Goal: Information Seeking & Learning: Learn about a topic

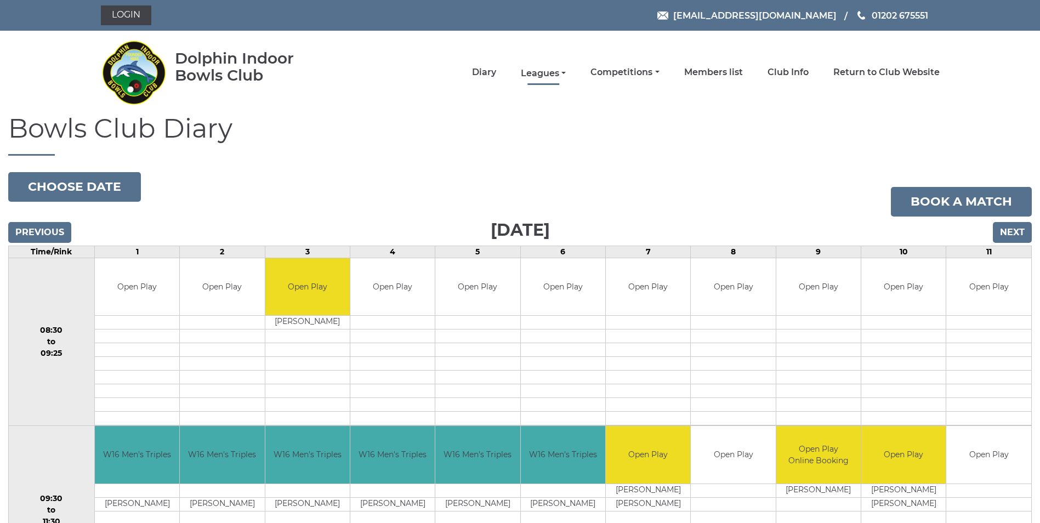
click at [562, 73] on link "Leagues" at bounding box center [543, 73] width 45 height 12
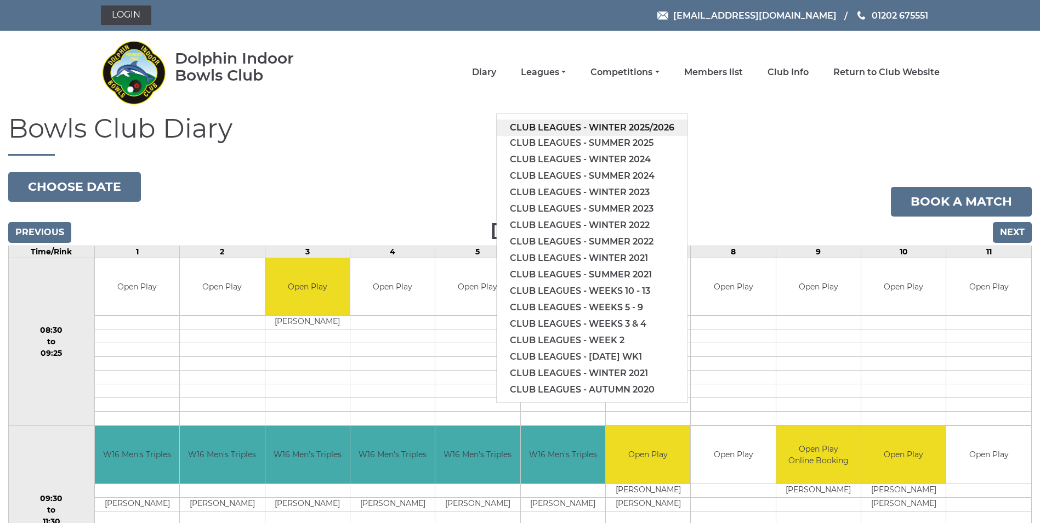
click at [574, 127] on link "Club leagues - Winter 2025/2026" at bounding box center [592, 128] width 191 height 16
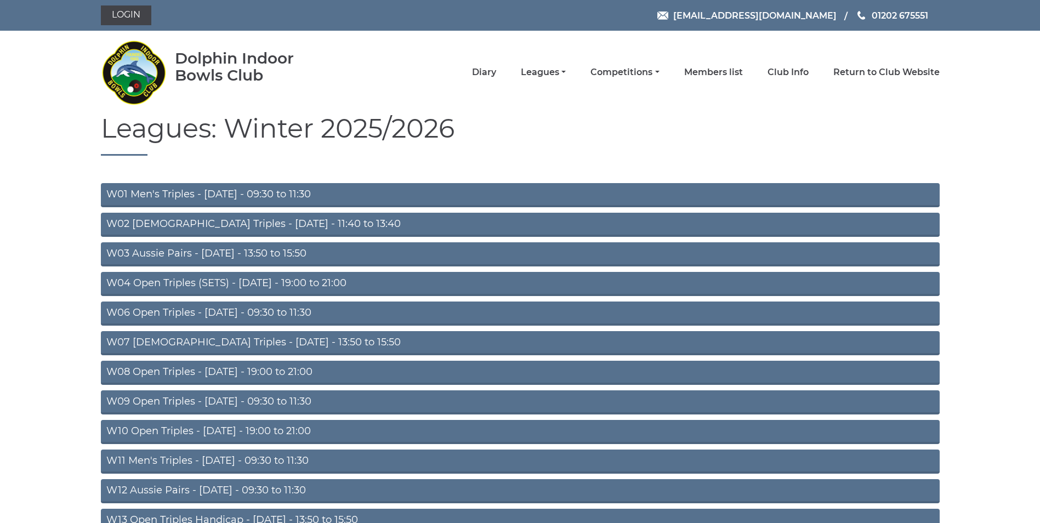
click at [282, 253] on link "W03 Aussie Pairs - [DATE] - 13:50 to 15:50" at bounding box center [520, 254] width 839 height 24
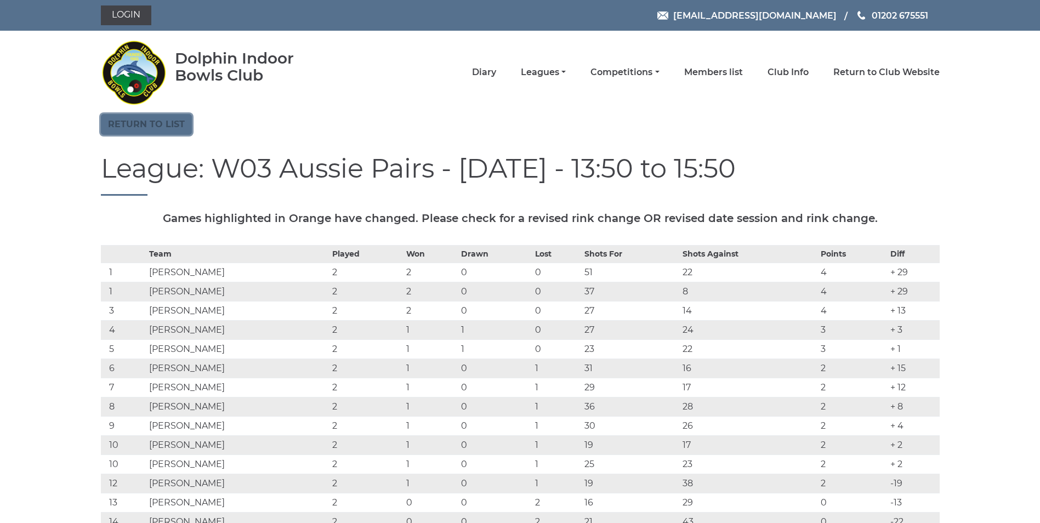
click at [155, 129] on link "Return to list" at bounding box center [146, 124] width 91 height 21
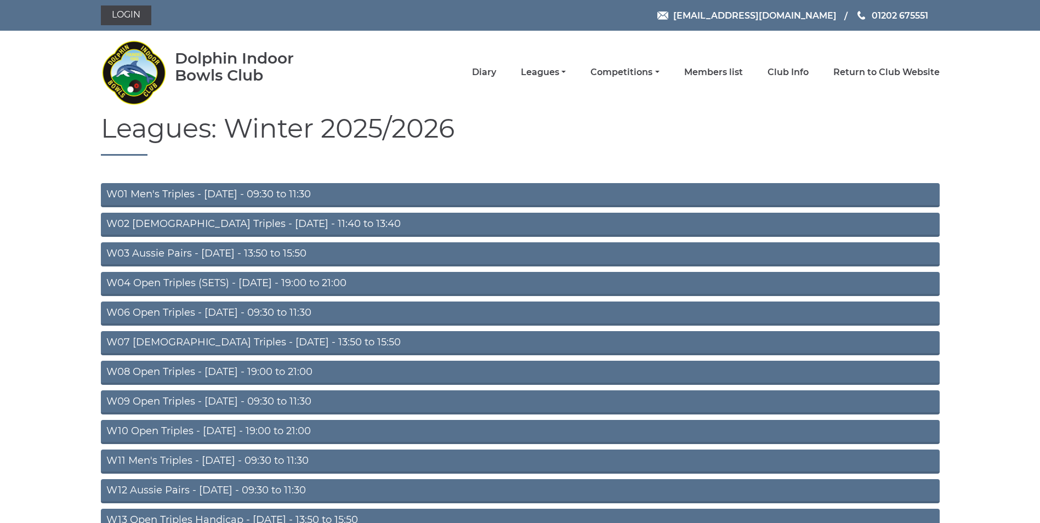
click at [181, 282] on link "W04 Open Triples (SETS) - [DATE] - 19:00 to 21:00" at bounding box center [520, 284] width 839 height 24
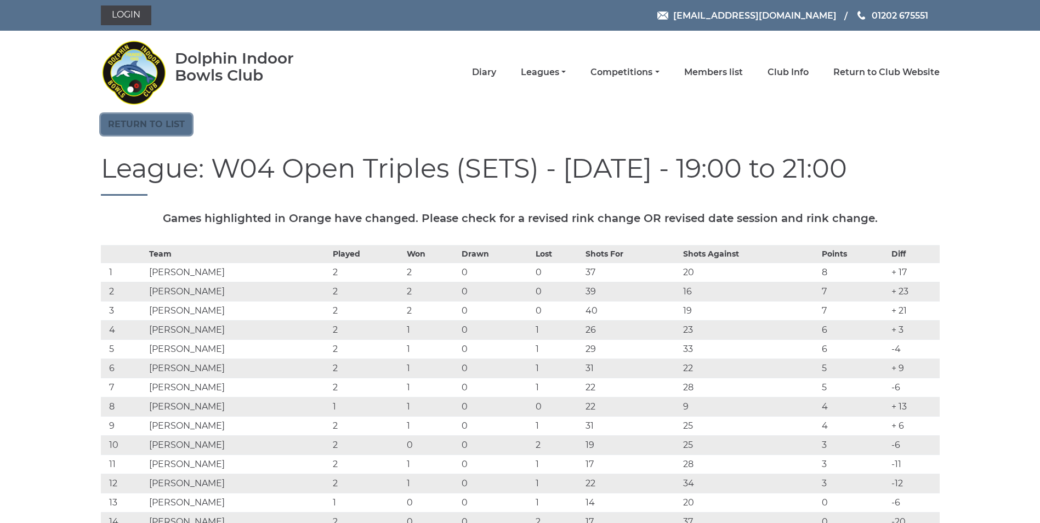
click at [141, 122] on link "Return to list" at bounding box center [146, 124] width 91 height 21
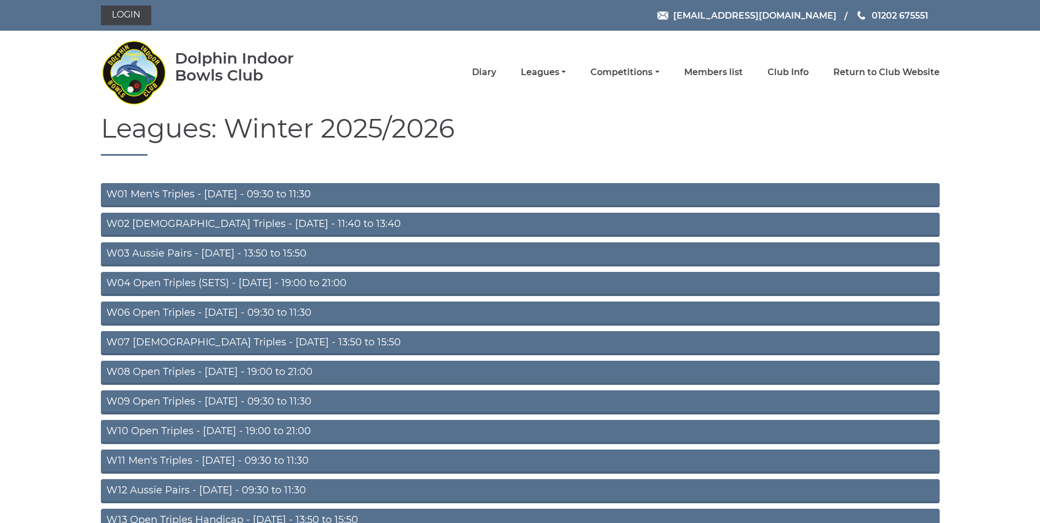
click at [261, 314] on link "W06 Open Triples - [DATE] - 09:30 to 11:30" at bounding box center [520, 313] width 839 height 24
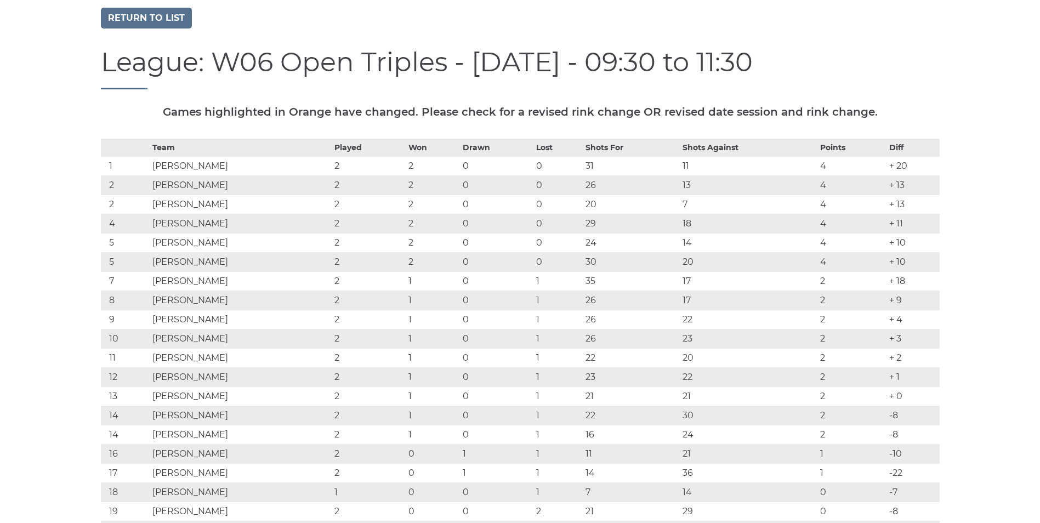
scroll to position [110, 0]
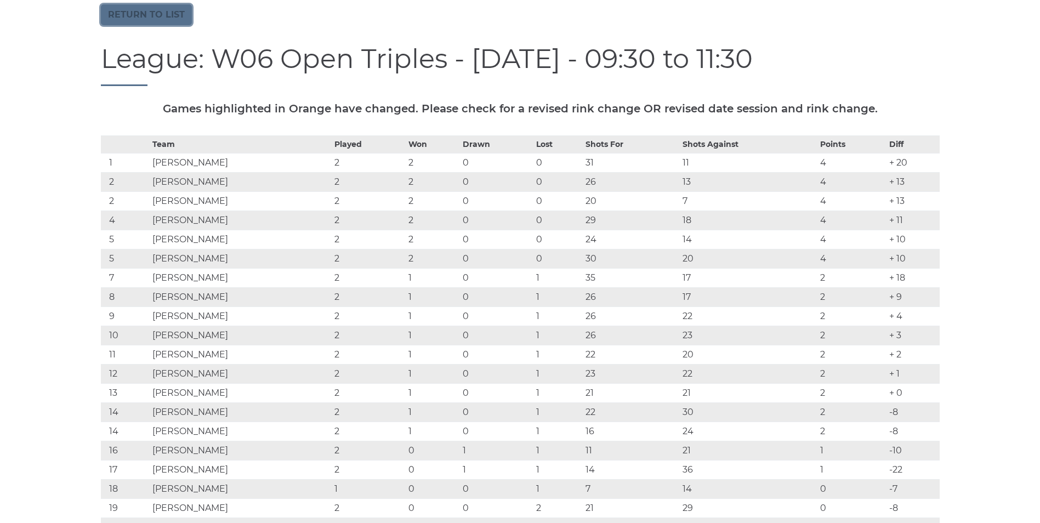
click at [152, 15] on link "Return to list" at bounding box center [146, 14] width 91 height 21
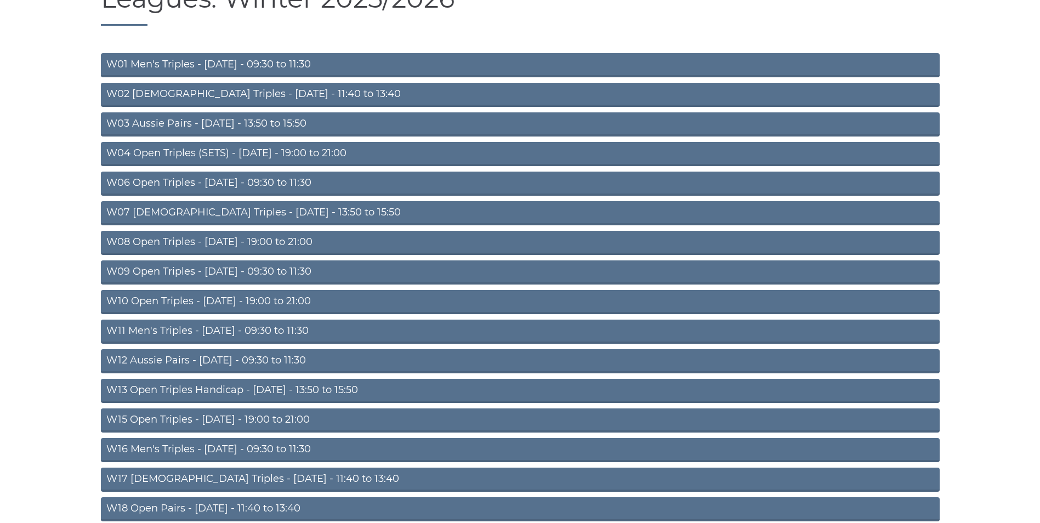
scroll to position [219, 0]
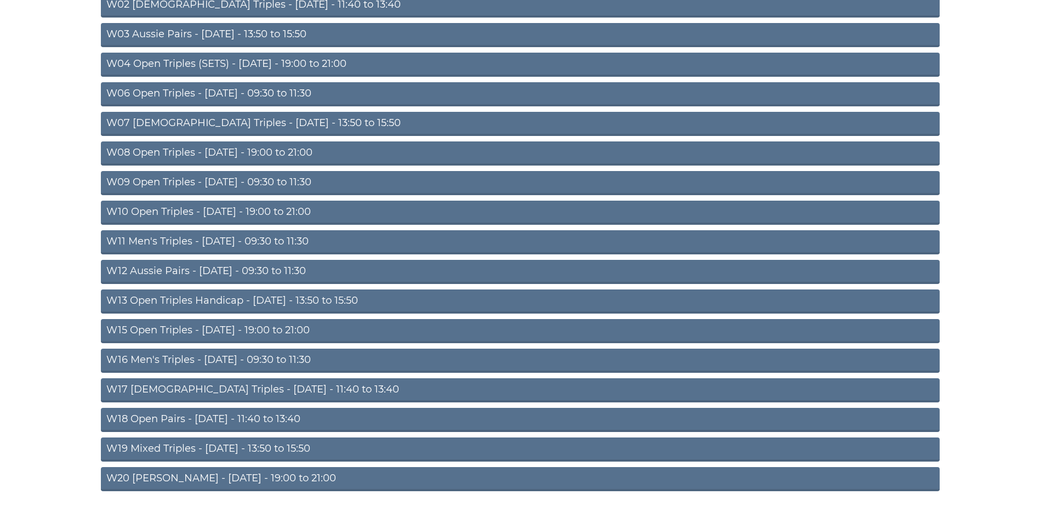
click at [217, 244] on link "W11 Men's Triples - [DATE] - 09:30 to 11:30" at bounding box center [520, 242] width 839 height 24
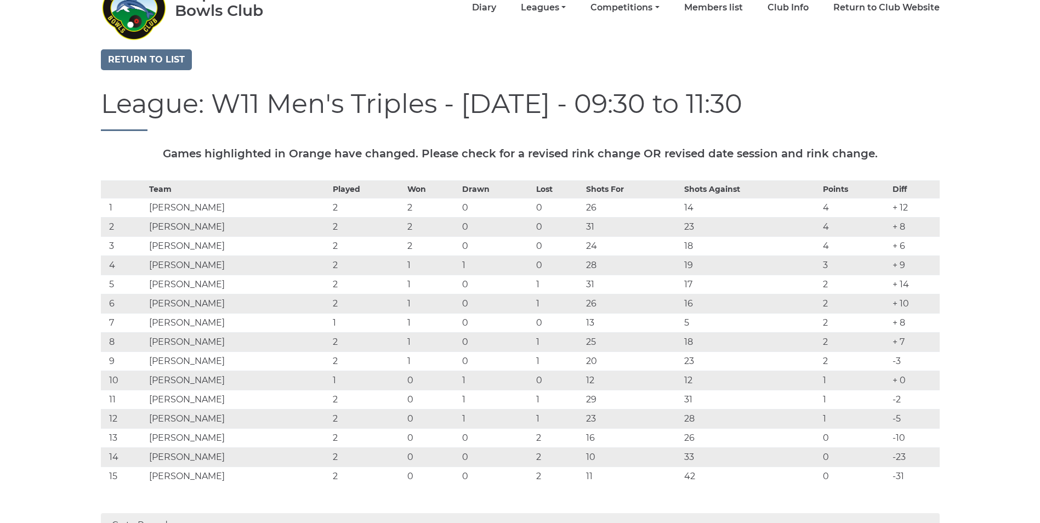
scroll to position [55, 0]
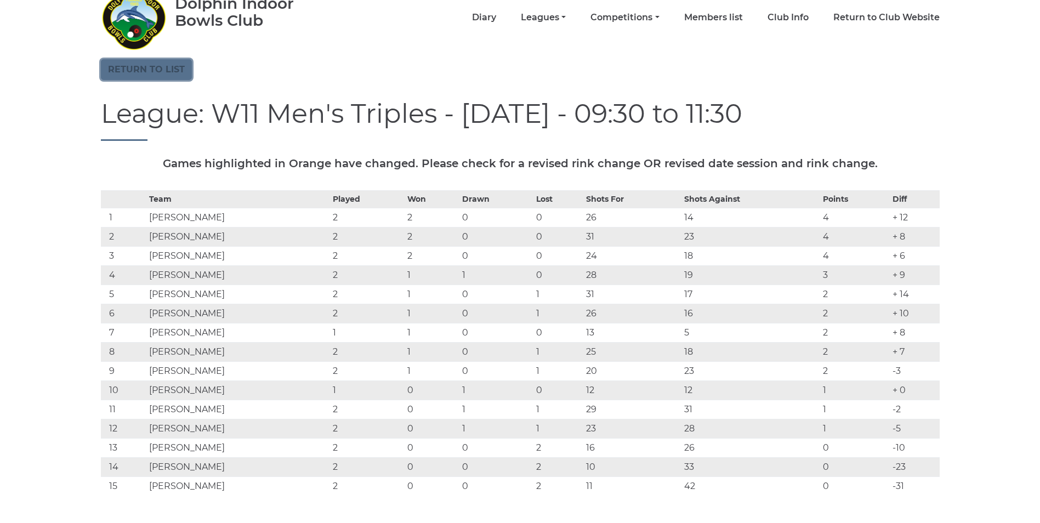
click at [153, 66] on link "Return to list" at bounding box center [146, 69] width 91 height 21
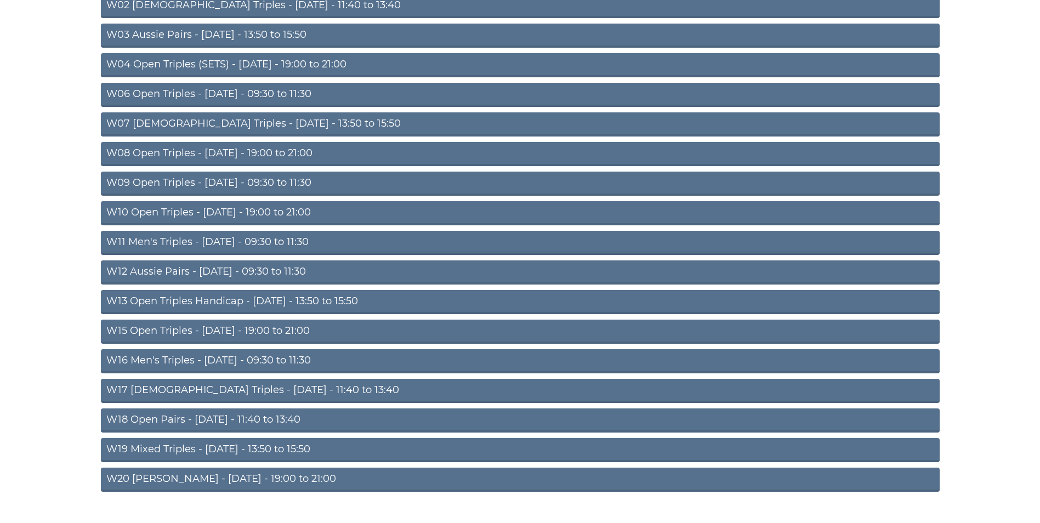
scroll to position [242, 0]
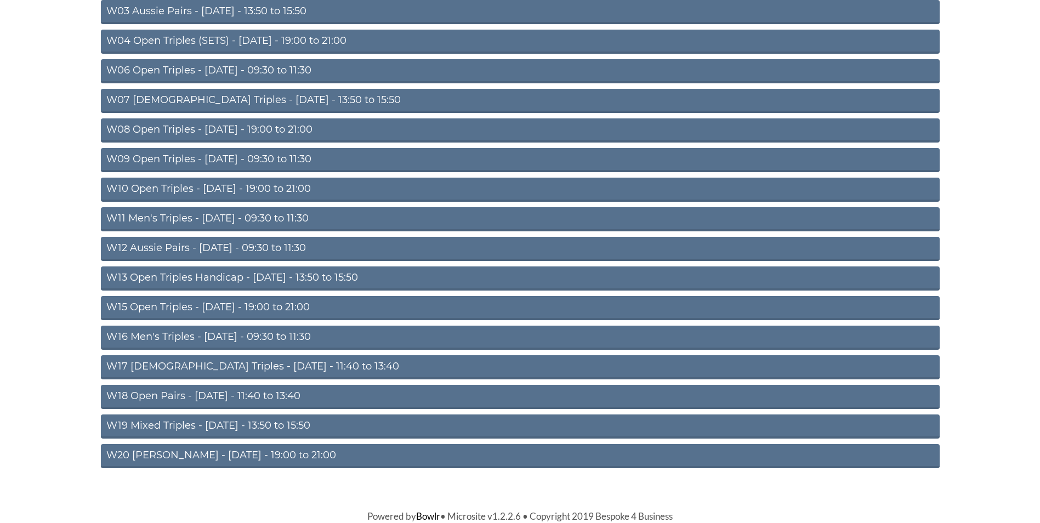
click at [215, 397] on link "W18 Open Pairs - [DATE] - 11:40 to 13:40" at bounding box center [520, 397] width 839 height 24
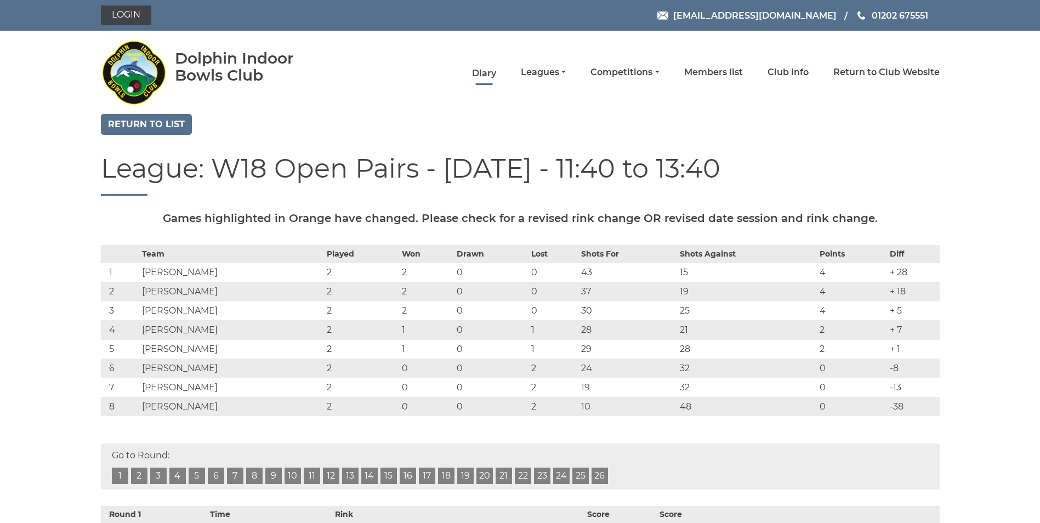
click at [488, 73] on link "Diary" at bounding box center [484, 73] width 24 height 12
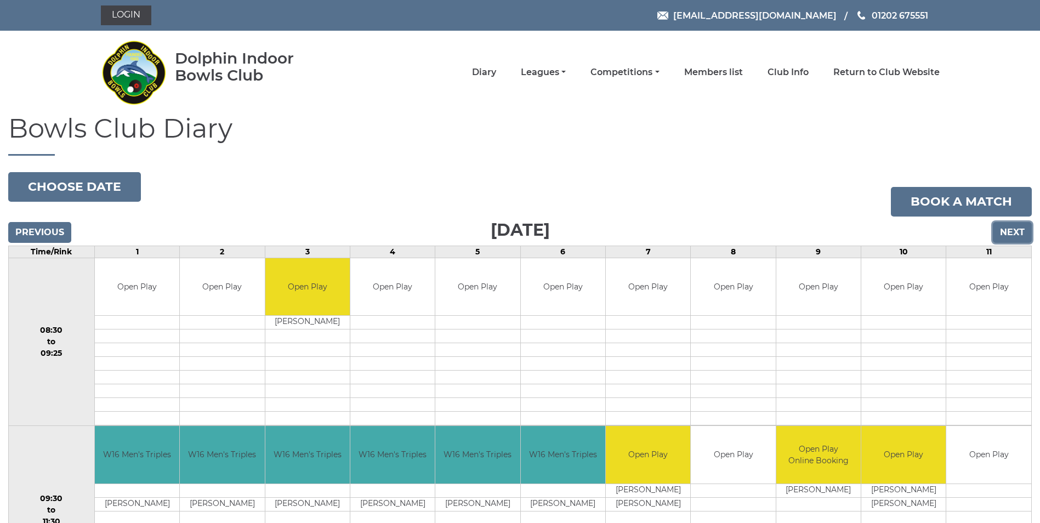
click at [1007, 237] on input "Next" at bounding box center [1012, 232] width 39 height 21
